Goal: Task Accomplishment & Management: Use online tool/utility

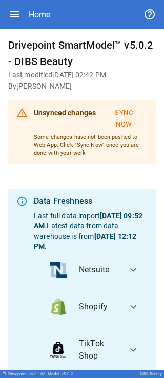
click at [109, 120] on button "Sync Now" at bounding box center [124, 118] width 48 height 29
